Goal: Task Accomplishment & Management: Manage account settings

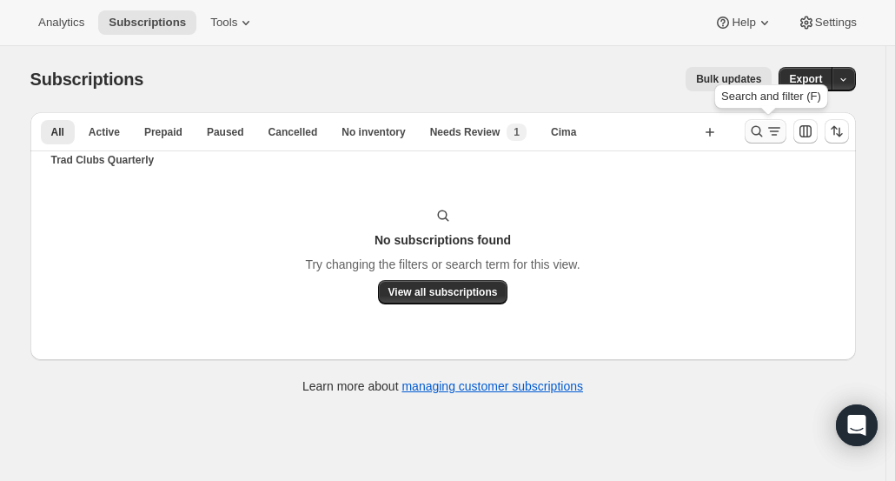
click at [765, 131] on icon "Search and filter results" at bounding box center [757, 131] width 17 height 17
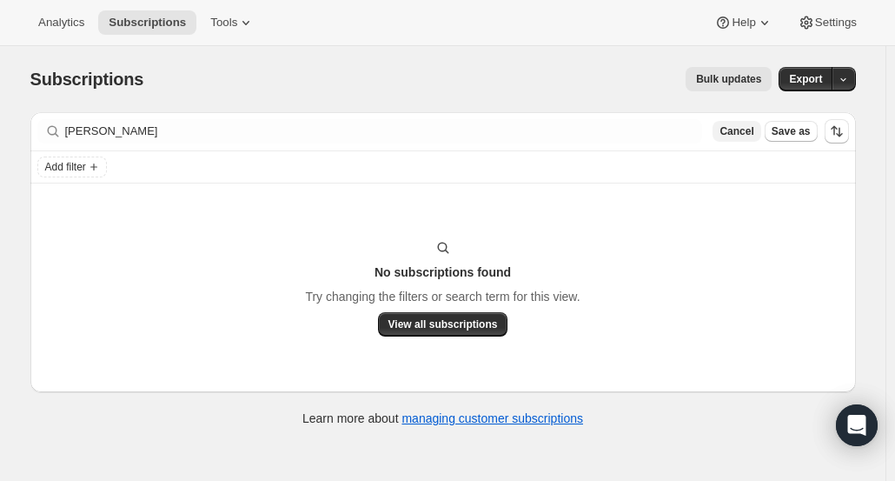
click at [742, 138] on button "Cancel" at bounding box center [737, 131] width 48 height 21
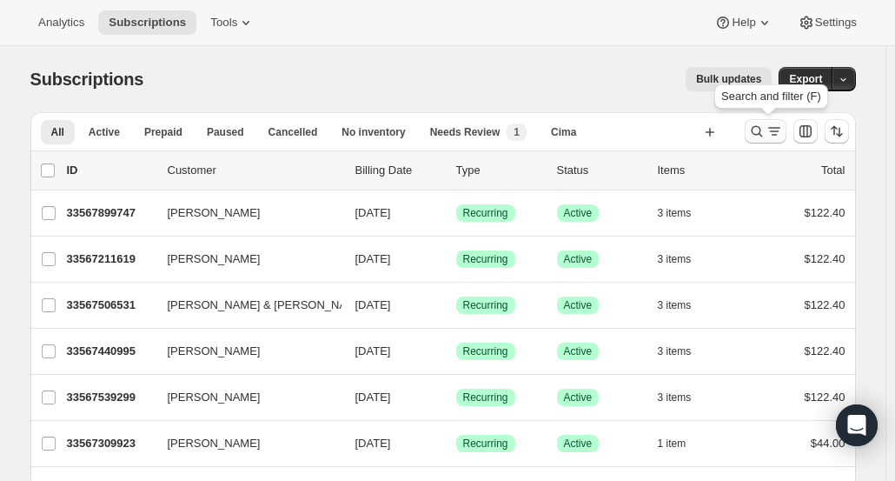
click at [754, 131] on icon "Search and filter results" at bounding box center [757, 131] width 17 height 17
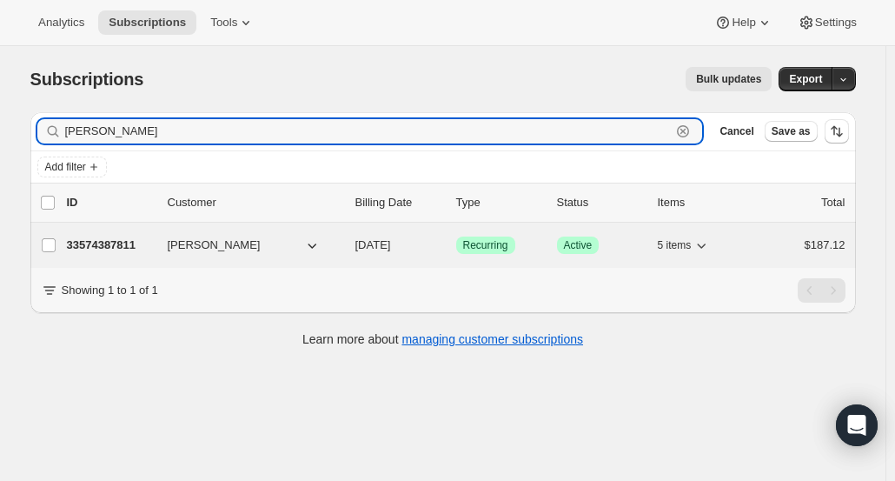
type input "[PERSON_NAME]"
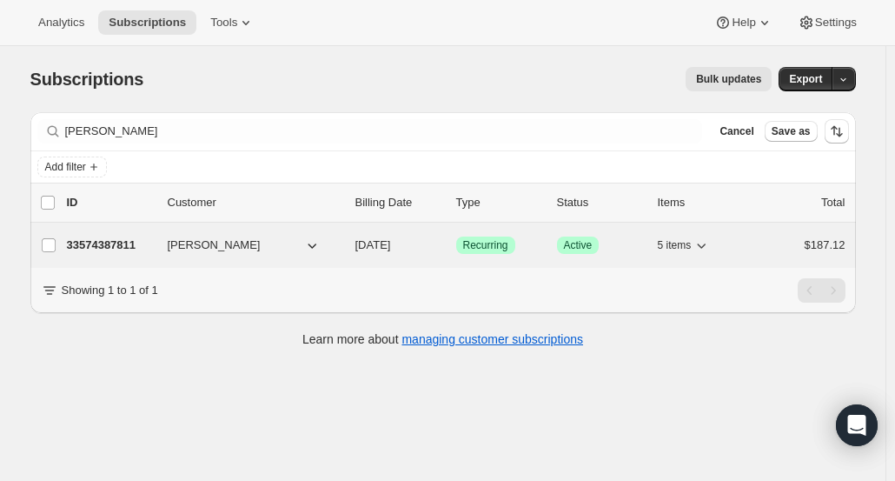
click at [119, 243] on p "33574387811" at bounding box center [110, 244] width 87 height 17
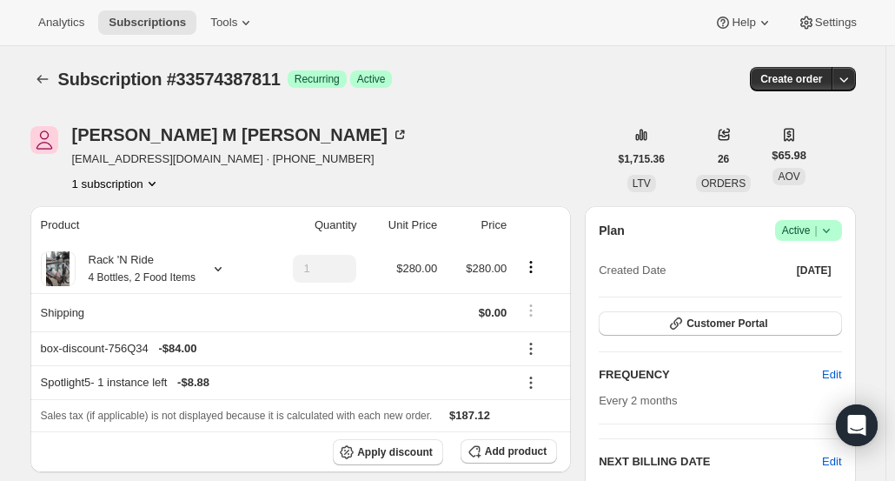
scroll to position [174, 0]
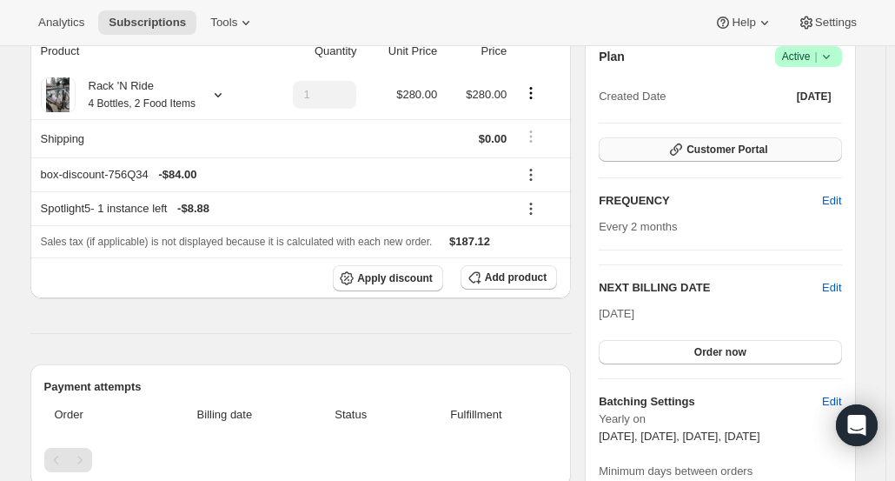
click at [766, 140] on button "Customer Portal" at bounding box center [720, 149] width 243 height 24
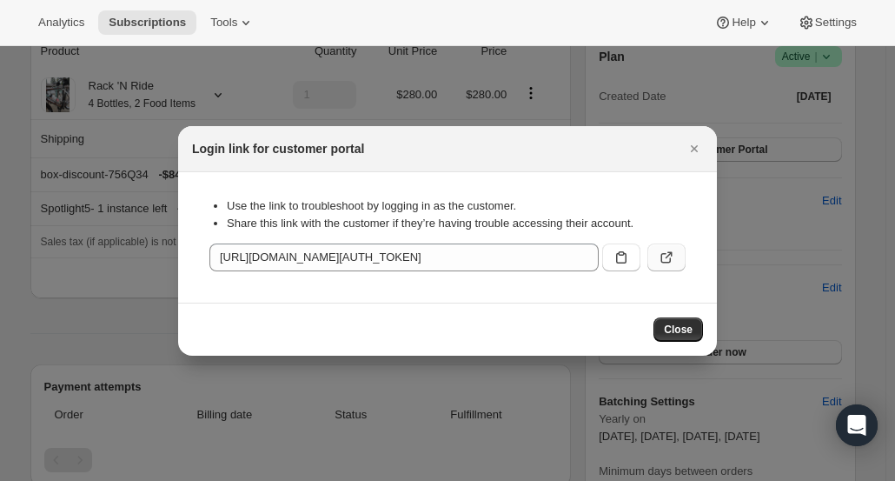
click at [669, 260] on icon ":rcv:" at bounding box center [666, 257] width 17 height 17
click at [697, 156] on icon "Close" at bounding box center [694, 148] width 17 height 17
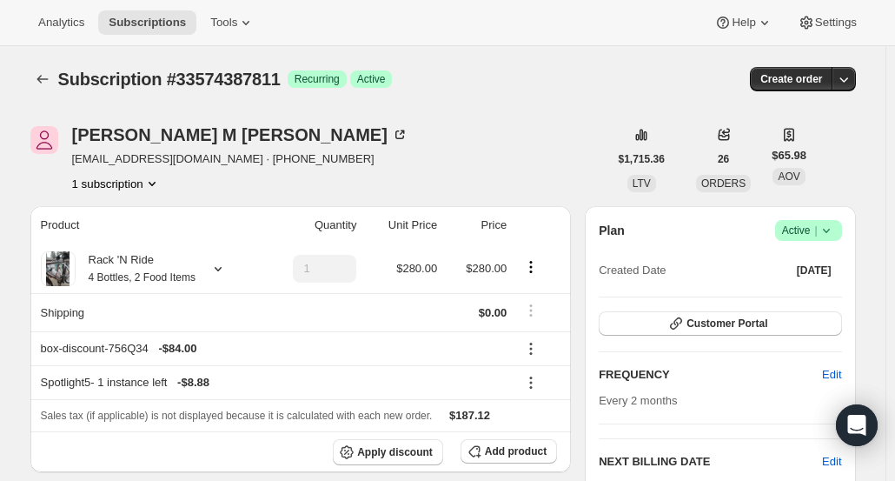
click at [235, 36] on div "Analytics Subscriptions Tools Help Settings" at bounding box center [447, 23] width 895 height 46
click at [216, 16] on span "Tools" at bounding box center [223, 23] width 27 height 14
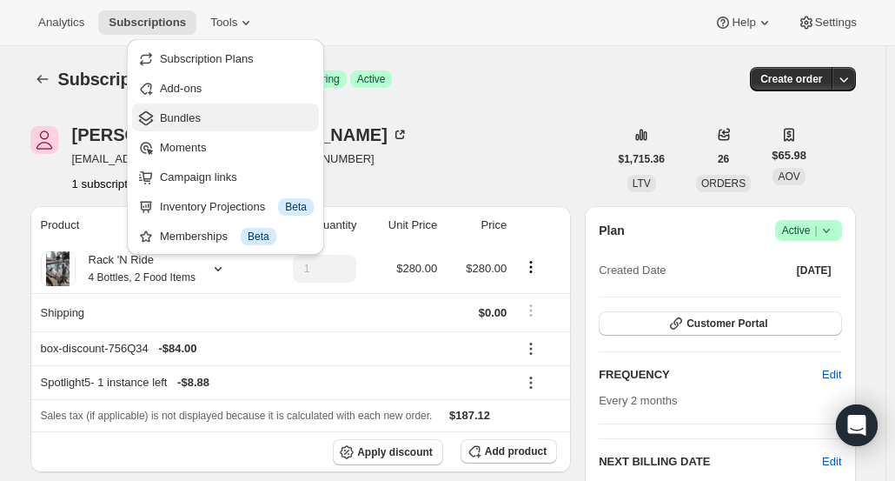
click at [217, 116] on span "Bundles" at bounding box center [237, 118] width 154 height 17
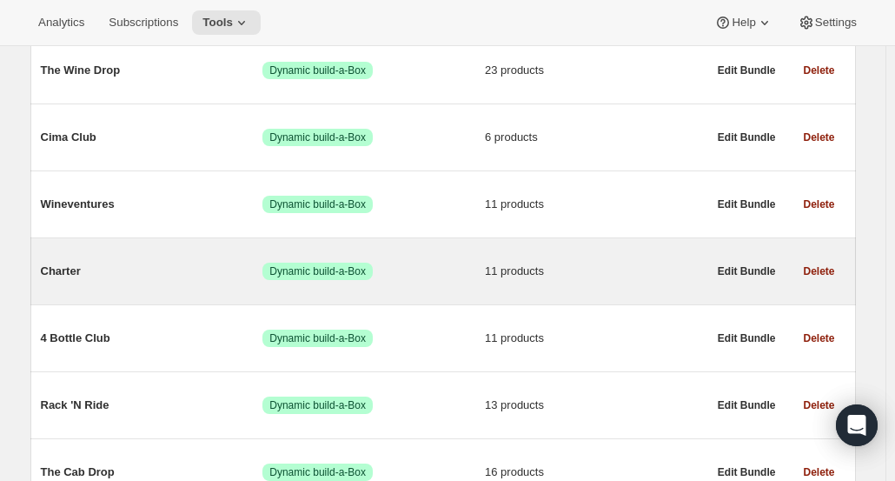
scroll to position [348, 0]
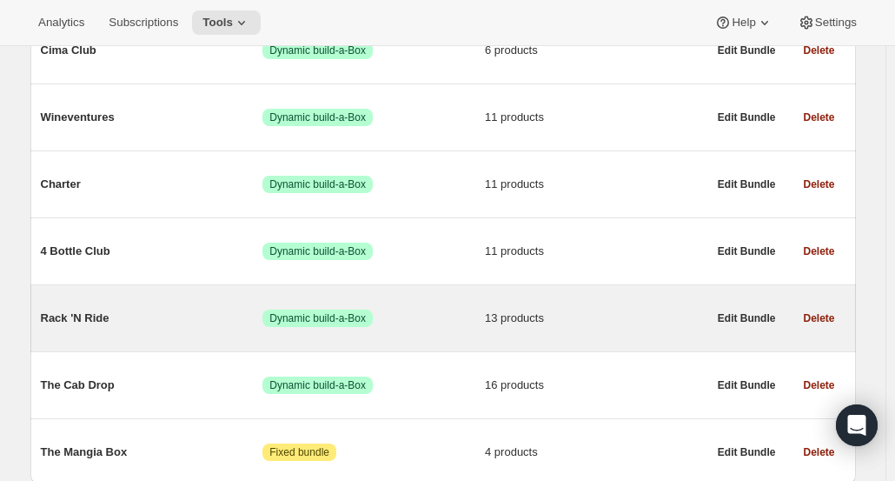
click at [235, 318] on span "Rack 'N Ride" at bounding box center [152, 317] width 223 height 17
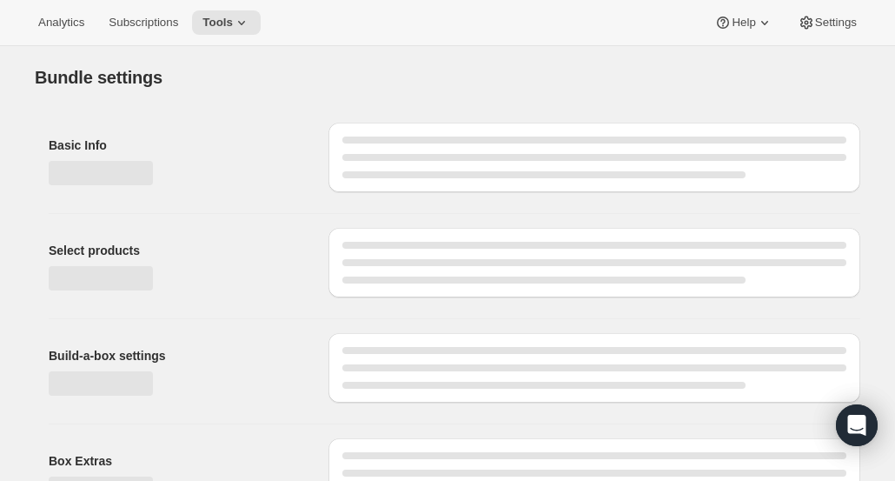
type input "Rack 'N Ride"
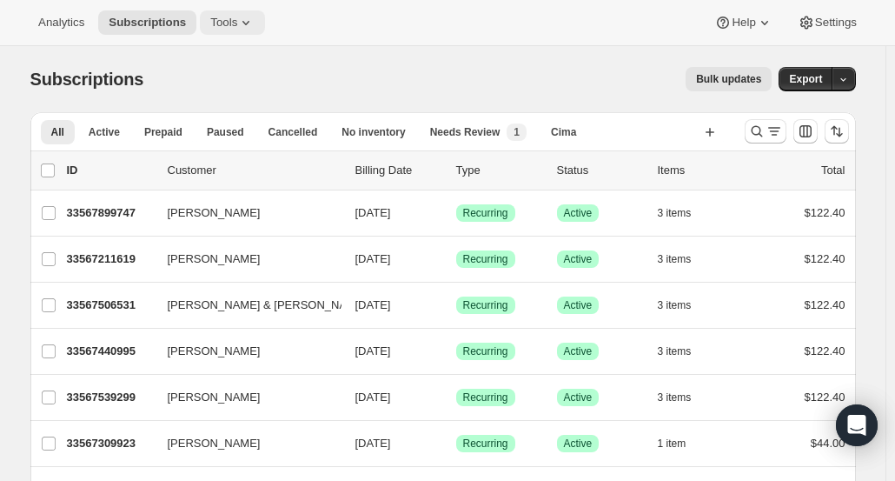
click at [210, 26] on span "Tools" at bounding box center [223, 23] width 27 height 14
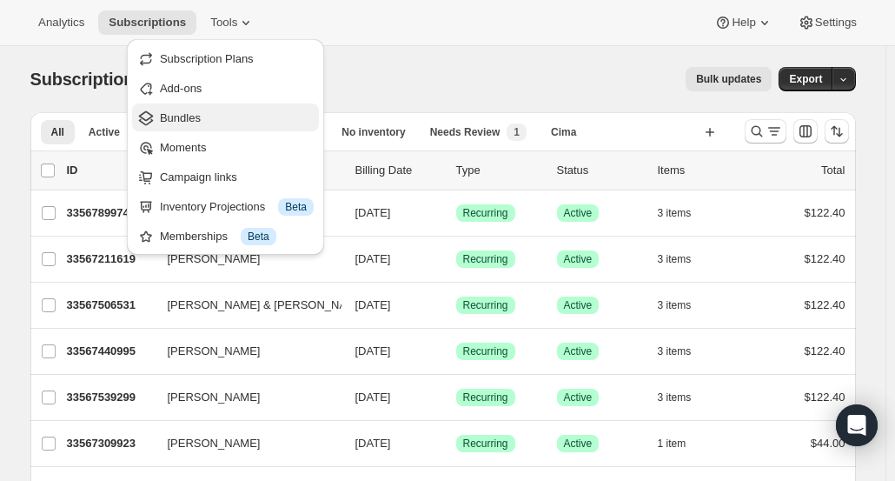
click at [196, 130] on button "Bundles" at bounding box center [225, 117] width 187 height 28
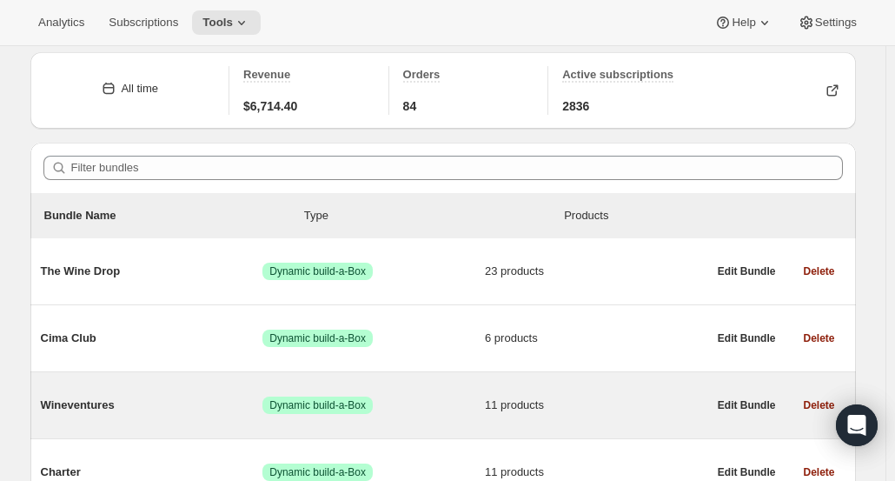
scroll to position [87, 0]
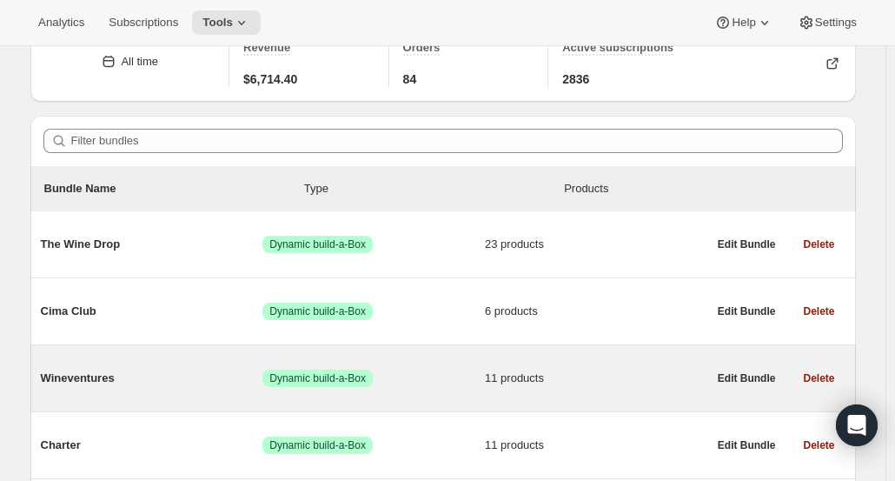
click at [133, 371] on span "Wineventures" at bounding box center [152, 377] width 223 height 17
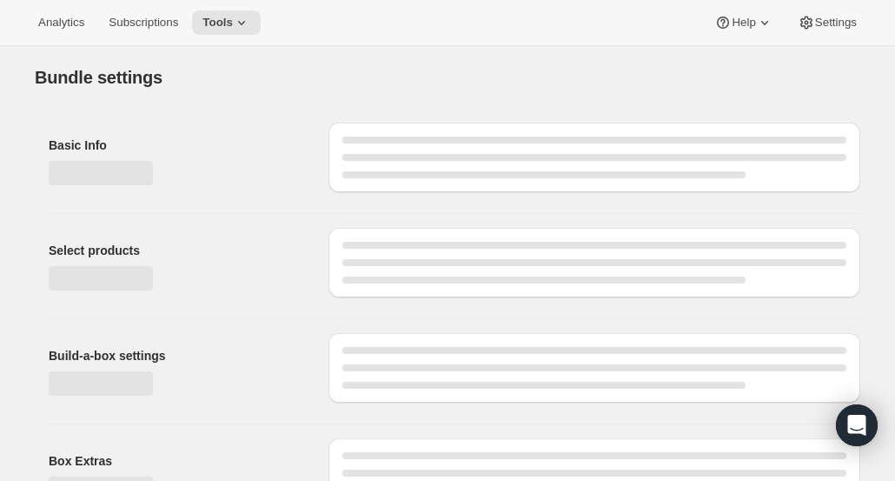
type input "Wineventures"
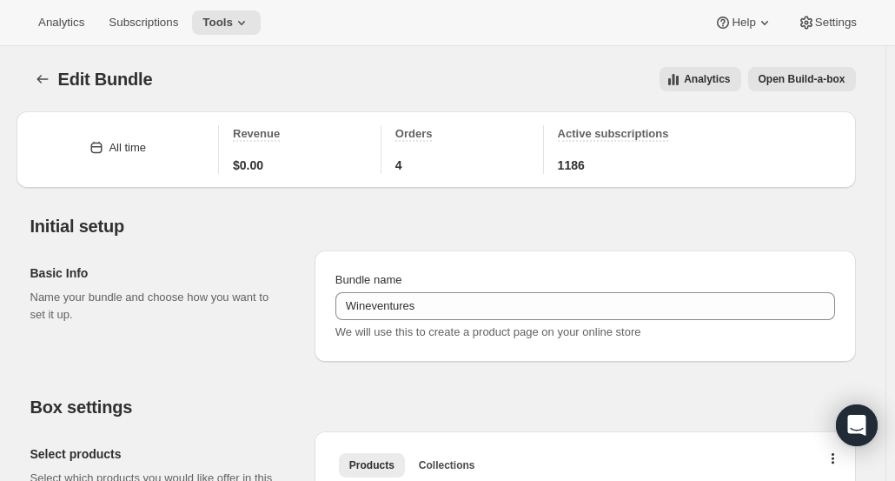
click at [403, 166] on span "4" at bounding box center [399, 164] width 7 height 17
click at [582, 164] on span "1186" at bounding box center [571, 164] width 27 height 17
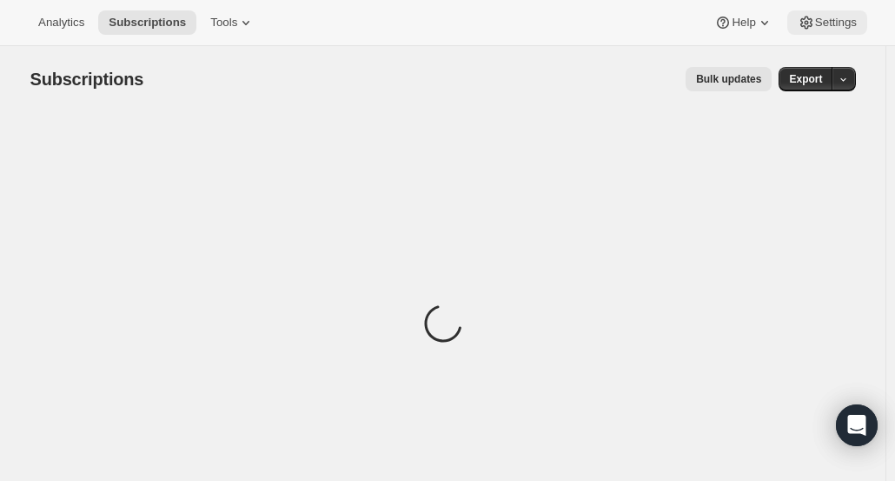
click at [835, 26] on span "Settings" at bounding box center [836, 23] width 42 height 14
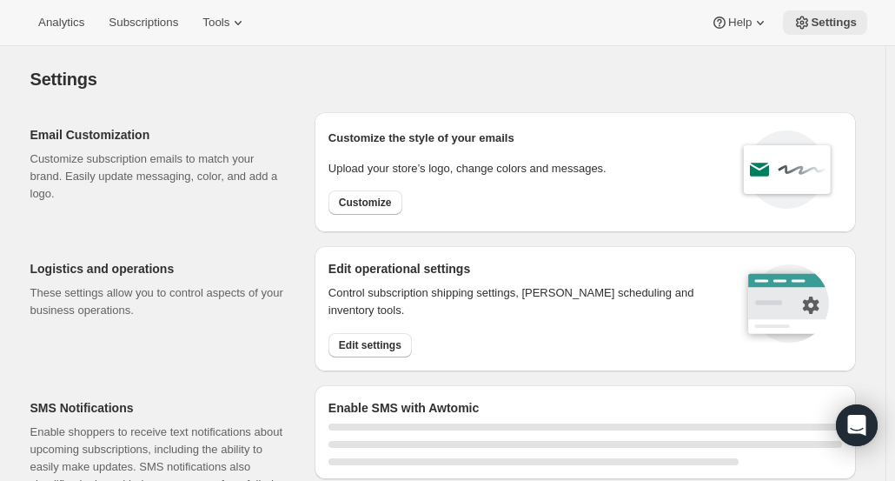
select select "17:00"
select select "09:00"
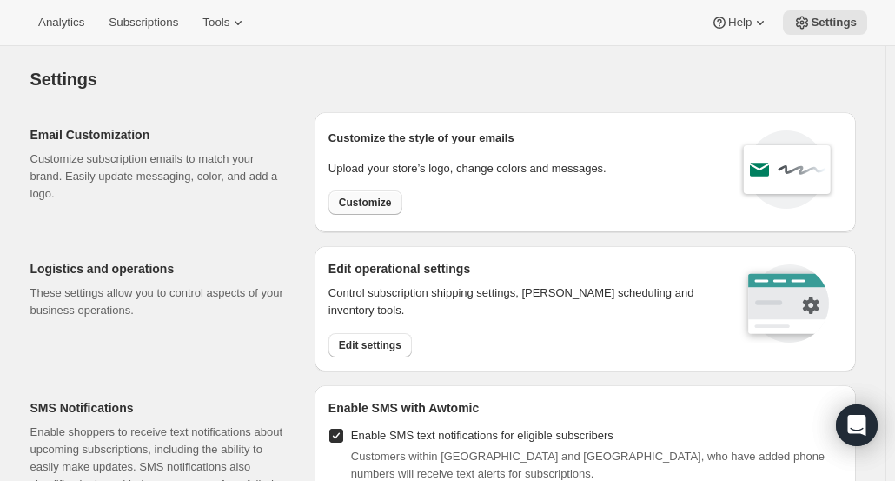
click at [364, 196] on span "Customize" at bounding box center [365, 203] width 53 height 14
select select "subscriptionMessage"
select select "5"
select select "15"
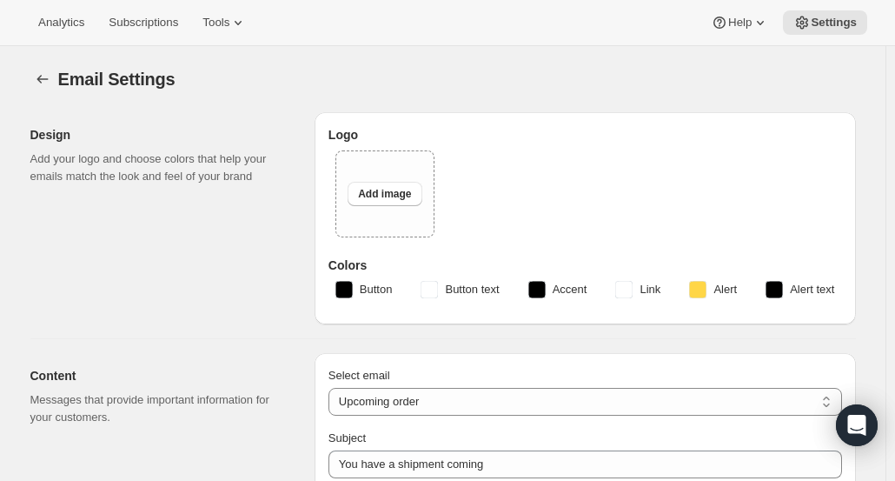
type input "Your next Clif Family Winery shipment is coming soon!"
type textarea "Your next shipment is processing soon! If this is your first time interacting w…"
select select "7"
select select "10"
type input "Clif Family Winery"
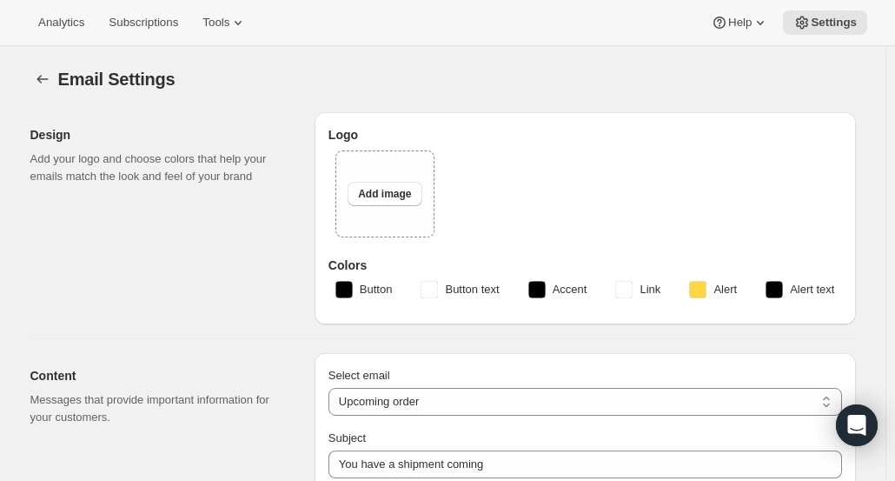
checkbox input "false"
type input "[PERSON_NAME][EMAIL_ADDRESS][DOMAIN_NAME]"
checkbox input "true"
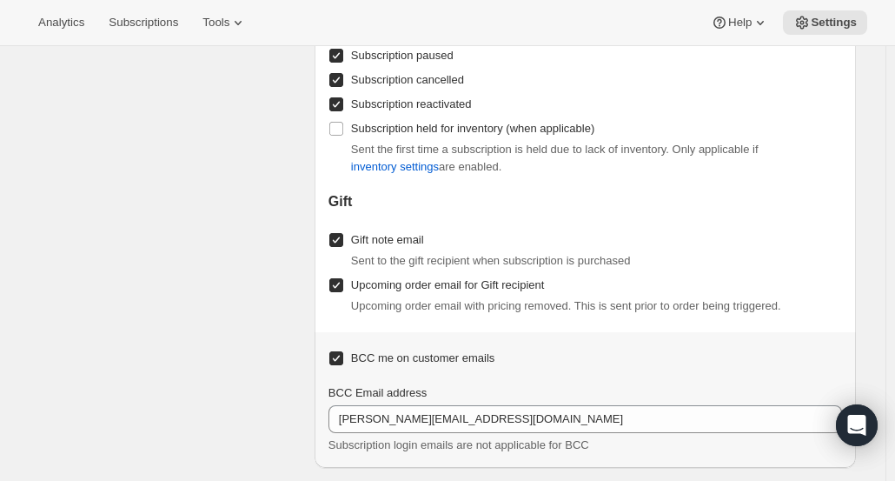
scroll to position [2272, 0]
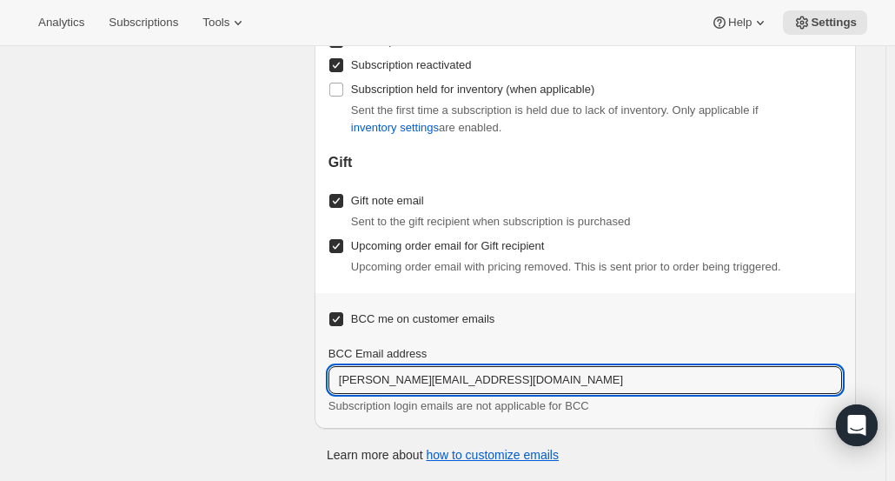
drag, startPoint x: 476, startPoint y: 380, endPoint x: 313, endPoint y: 378, distance: 163.4
click at [313, 378] on div "Enable/Disable Emails Control which emails to send customers. Note that these s…" at bounding box center [437, 25] width 840 height 807
checkbox input "false"
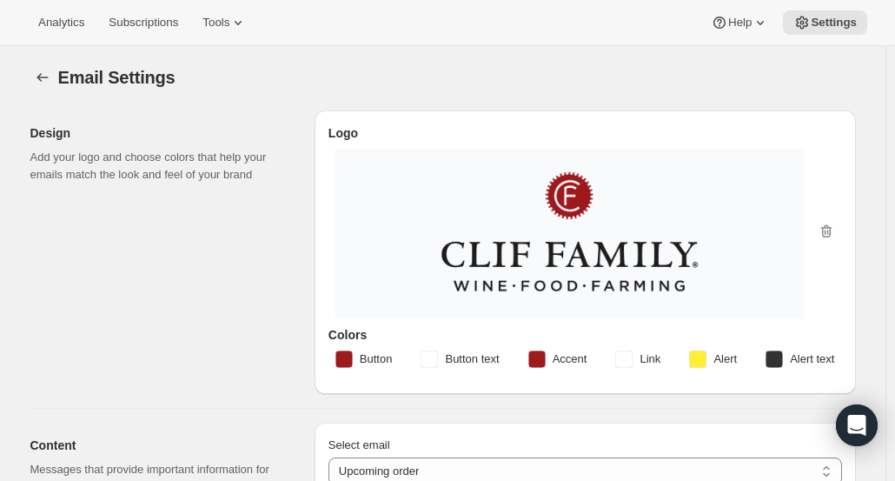
scroll to position [0, 0]
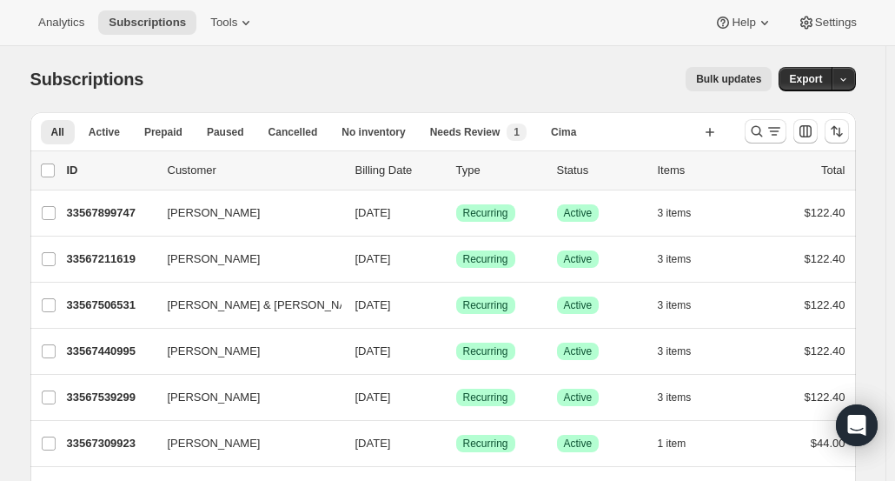
click at [382, 58] on div "Subscriptions. This page is ready Subscriptions Bulk updates More actions Bulk …" at bounding box center [443, 79] width 826 height 66
click at [822, 22] on span "Settings" at bounding box center [836, 23] width 42 height 14
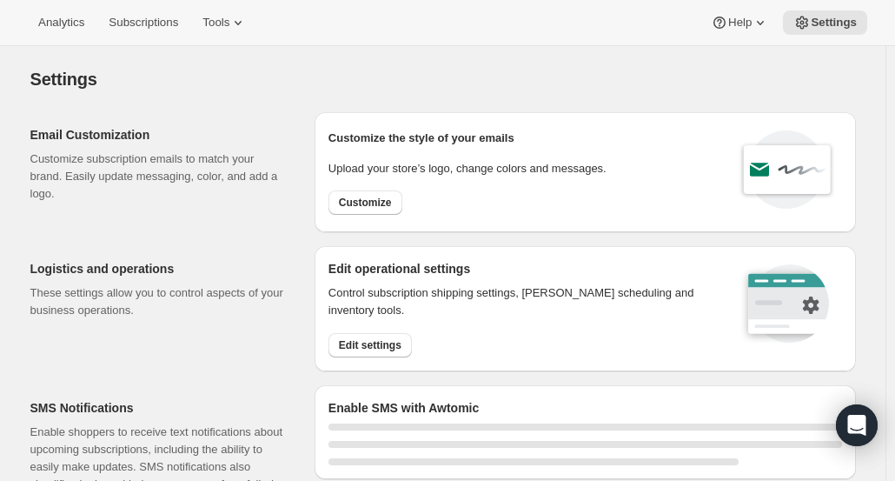
select select "17:00"
select select "09:00"
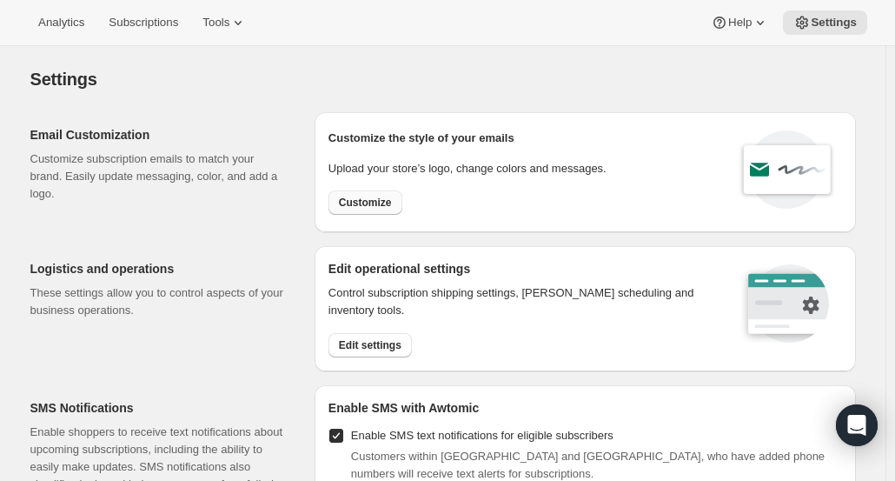
click at [383, 203] on span "Customize" at bounding box center [365, 203] width 53 height 14
select select "subscriptionMessage"
select select "5"
select select "15"
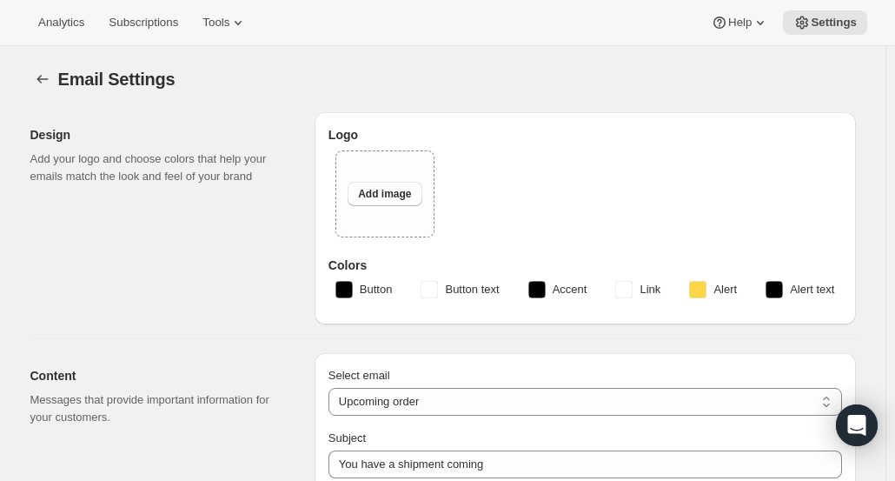
type input "Your next Clif Family Winery shipment is coming soon!"
type textarea "Your next shipment is processing soon! If this is your first time interacting w…"
select select "7"
select select "10"
type input "Clif Family Winery"
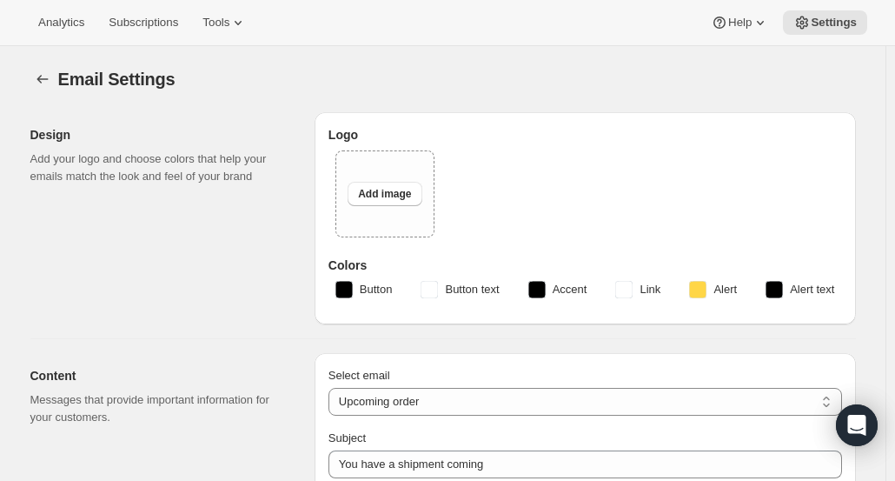
checkbox input "false"
